Goal: Information Seeking & Learning: Learn about a topic

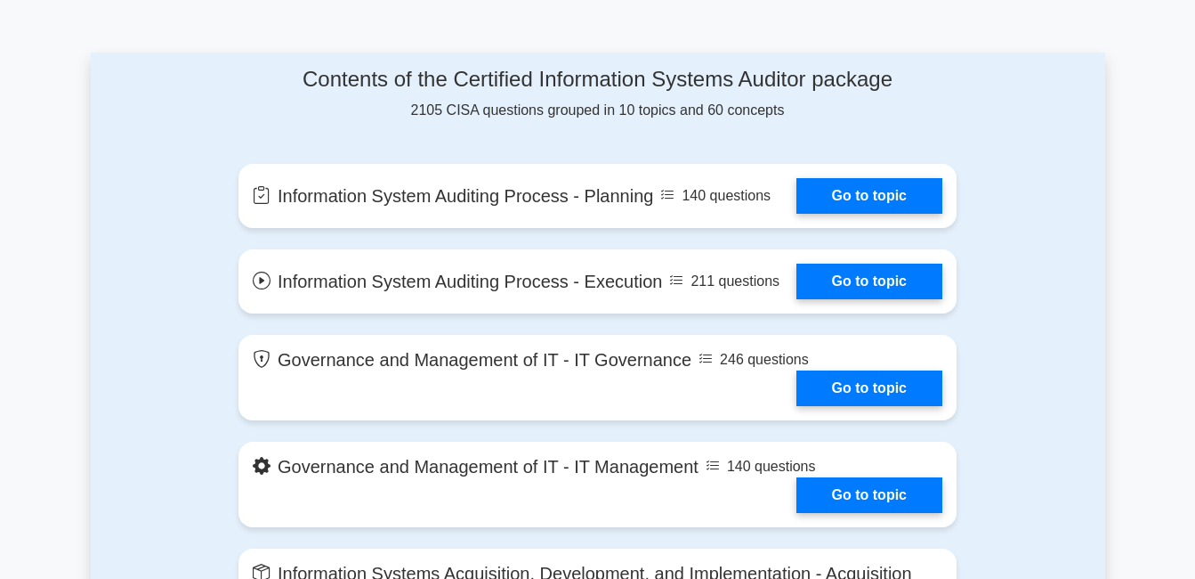
scroll to position [801, 0]
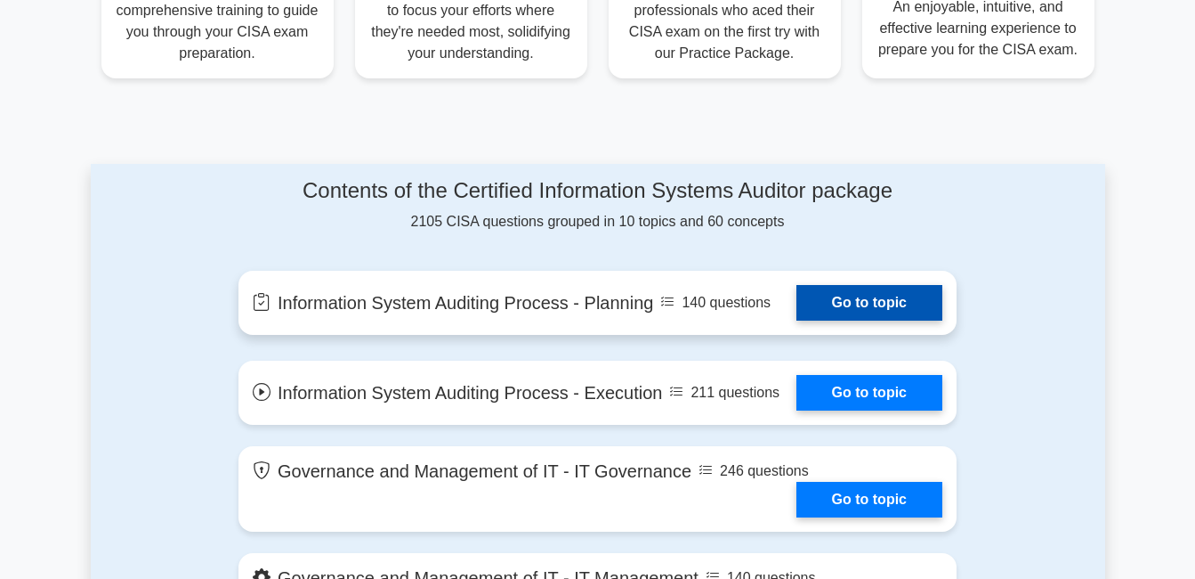
click at [897, 301] on link "Go to topic" at bounding box center [870, 303] width 146 height 36
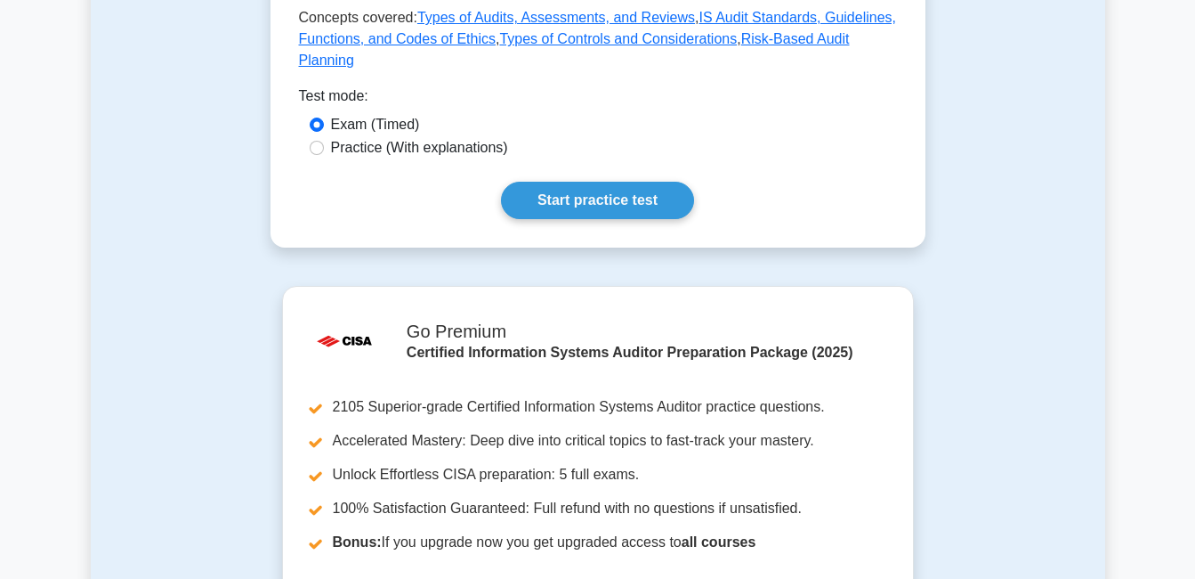
scroll to position [890, 0]
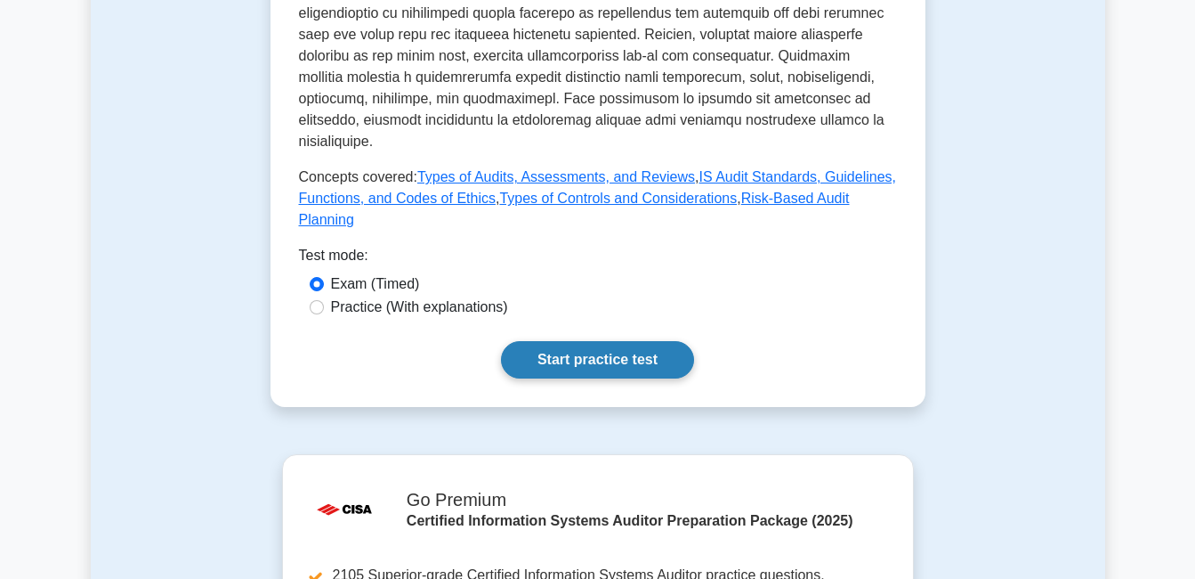
click at [679, 341] on link "Start practice test" at bounding box center [597, 359] width 193 height 37
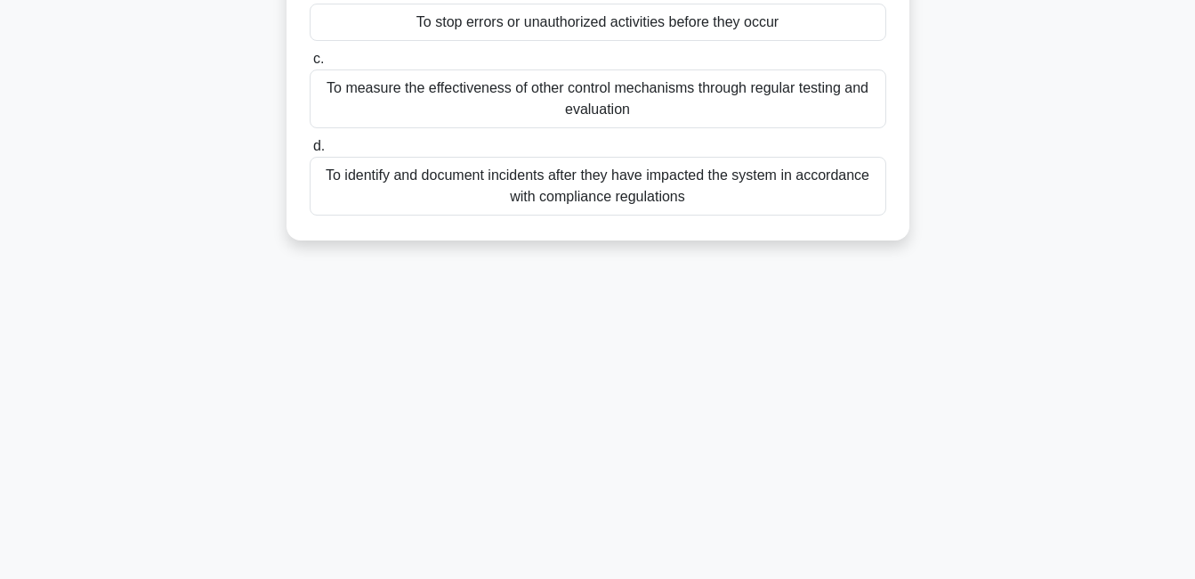
scroll to position [383, 0]
